Goal: Download file/media

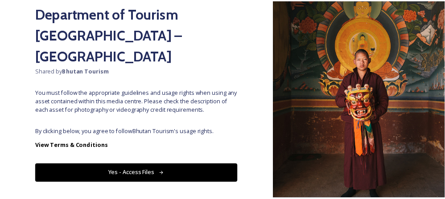
scroll to position [88, 0]
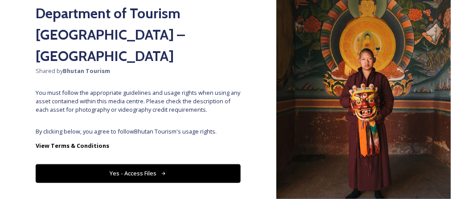
click at [122, 164] on button "Yes - Access Files" at bounding box center [138, 173] width 205 height 18
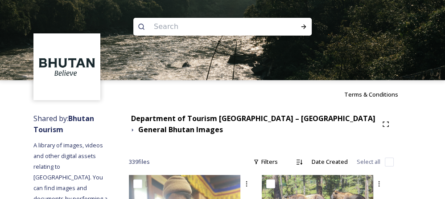
click at [179, 27] on input at bounding box center [210, 27] width 122 height 20
type input "food"
click at [304, 24] on icon at bounding box center [303, 26] width 7 height 7
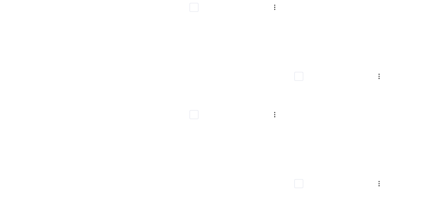
scroll to position [10860, 0]
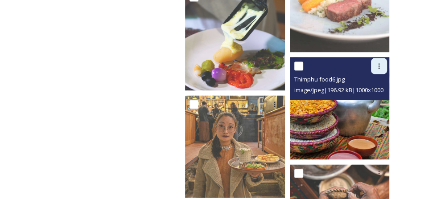
click at [378, 58] on div at bounding box center [379, 66] width 16 height 16
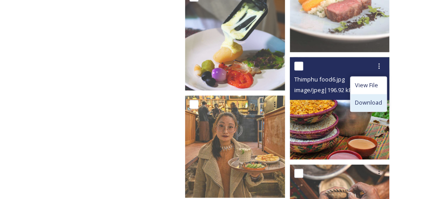
click at [363, 99] on span "Download" at bounding box center [368, 103] width 27 height 8
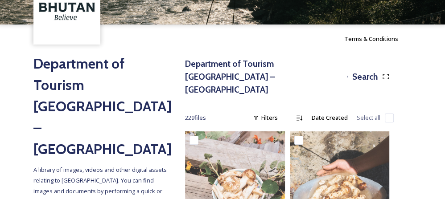
scroll to position [56, 0]
click at [236, 62] on h3 "Department of Tourism [GEOGRAPHIC_DATA] – [GEOGRAPHIC_DATA]" at bounding box center [264, 76] width 158 height 38
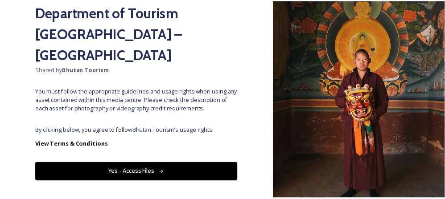
scroll to position [90, 0]
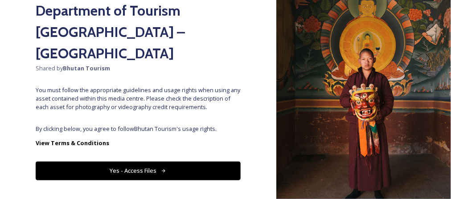
click at [177, 162] on button "Yes - Access Files" at bounding box center [138, 171] width 205 height 18
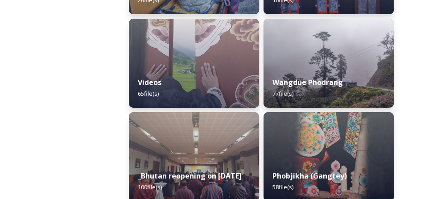
scroll to position [1903, 0]
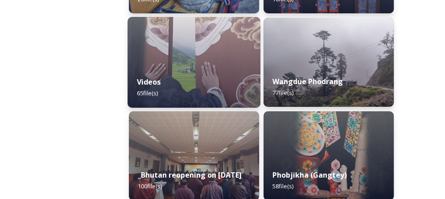
click at [248, 82] on div "Videos 65 file(s)" at bounding box center [193, 87] width 133 height 41
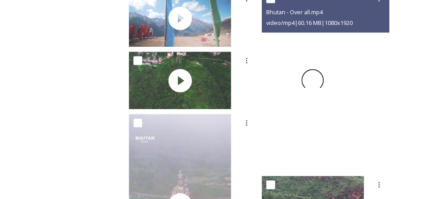
scroll to position [374, 0]
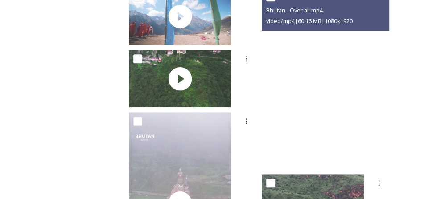
click at [360, 86] on video "Bhutan - Over all.mp4" at bounding box center [313, 78] width 102 height 181
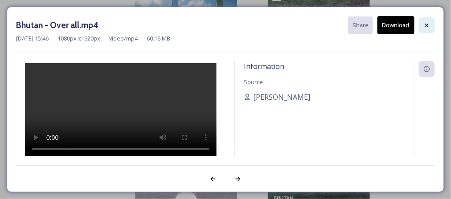
click at [426, 27] on icon at bounding box center [426, 25] width 7 height 7
